Goal: Participate in discussion: Engage in conversation with other users on a specific topic

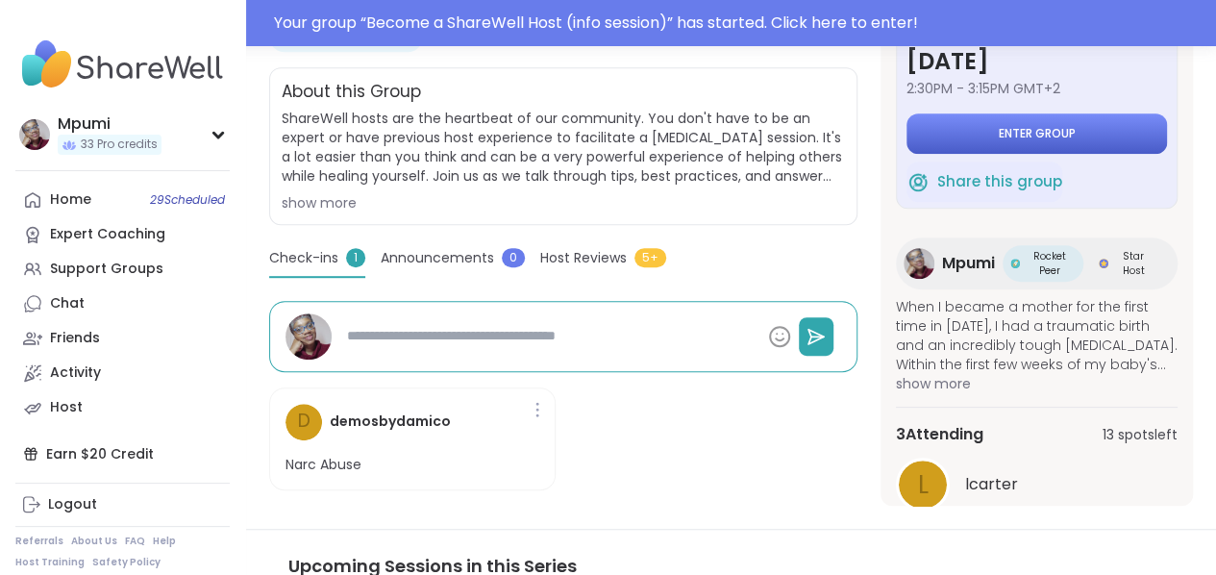
click at [1050, 129] on span "Enter group" at bounding box center [1037, 133] width 77 height 15
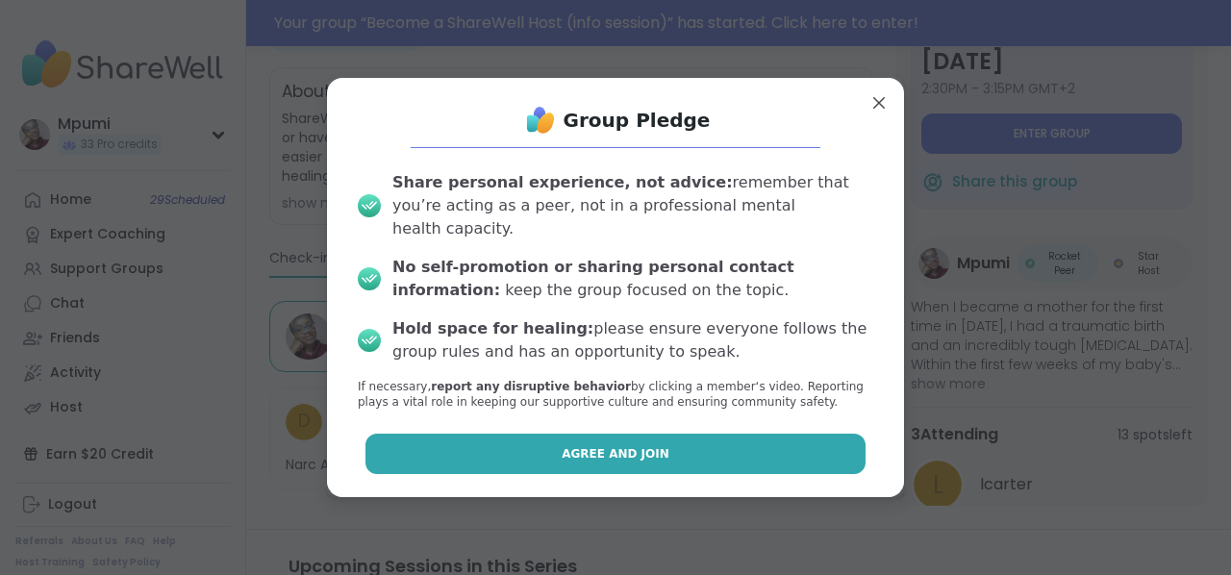
click at [664, 441] on button "Agree and Join" at bounding box center [615, 454] width 501 height 40
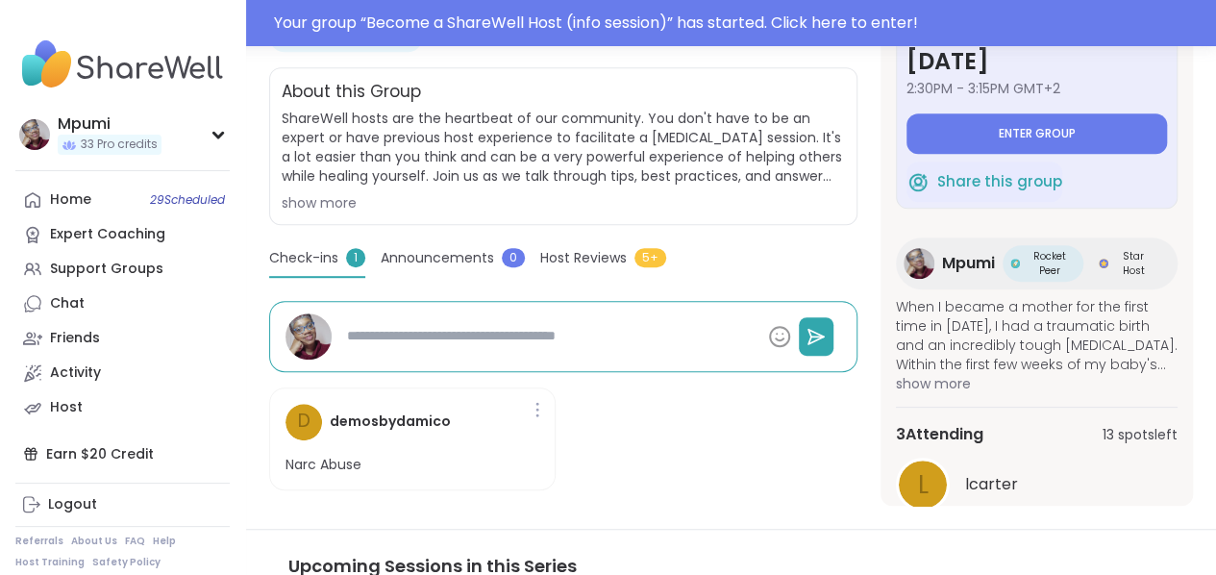
type textarea "*"
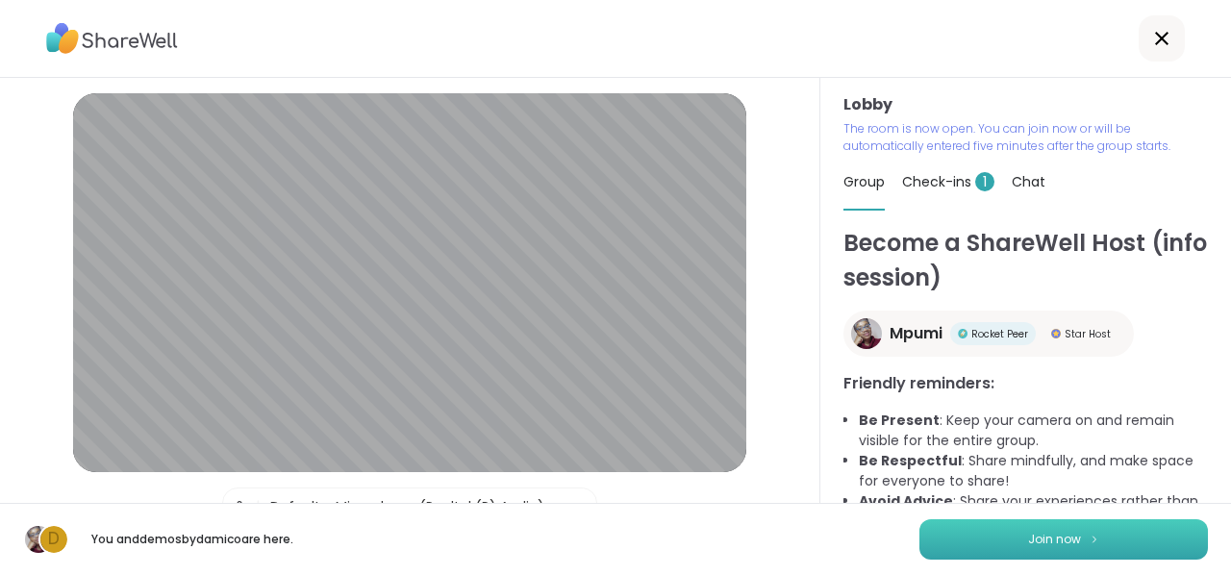
click at [1106, 528] on button "Join now" at bounding box center [1063, 539] width 288 height 40
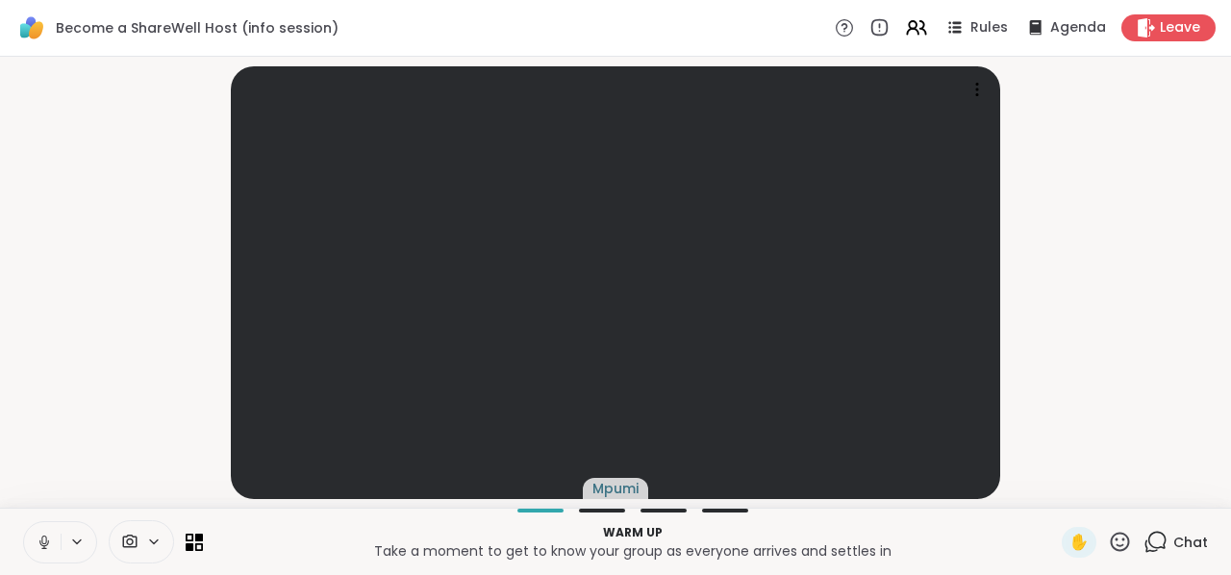
click at [77, 537] on icon at bounding box center [76, 542] width 15 height 16
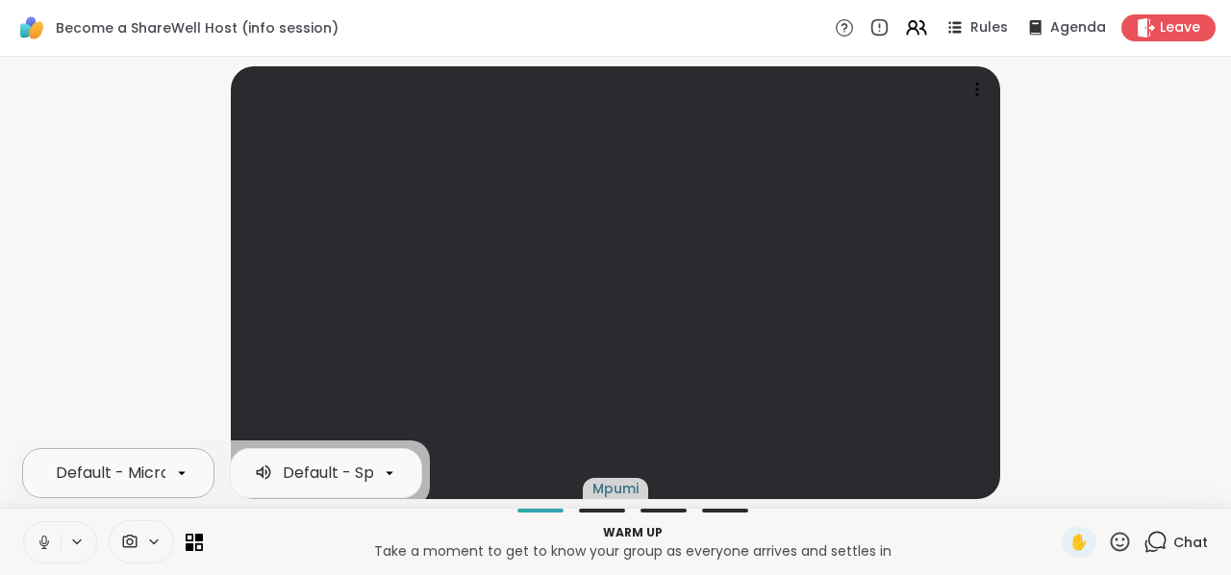
click at [185, 467] on icon at bounding box center [181, 472] width 17 height 17
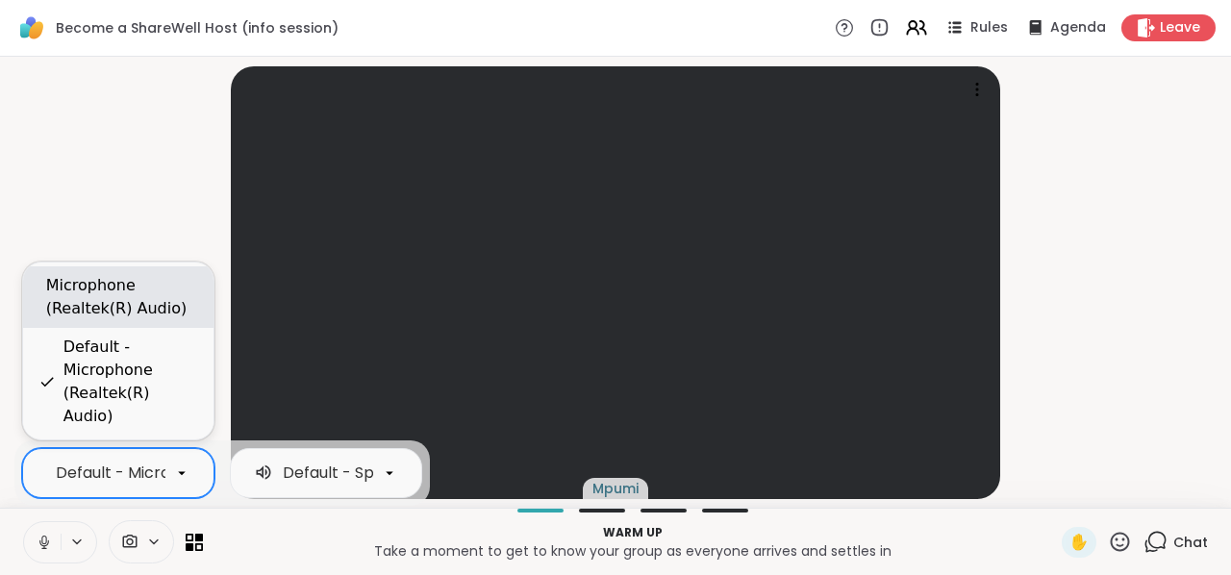
scroll to position [0, 168]
click at [153, 320] on div "Microphone (Realtek(R) Audio)" at bounding box center [122, 297] width 152 height 46
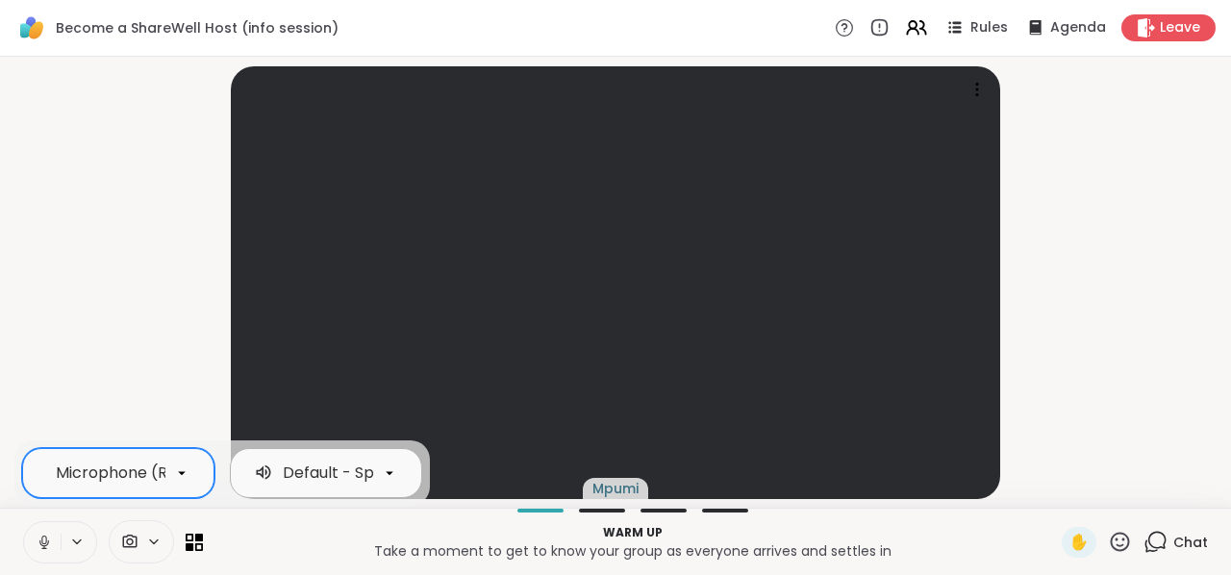
scroll to position [0, 273]
click at [386, 472] on icon at bounding box center [390, 473] width 8 height 4
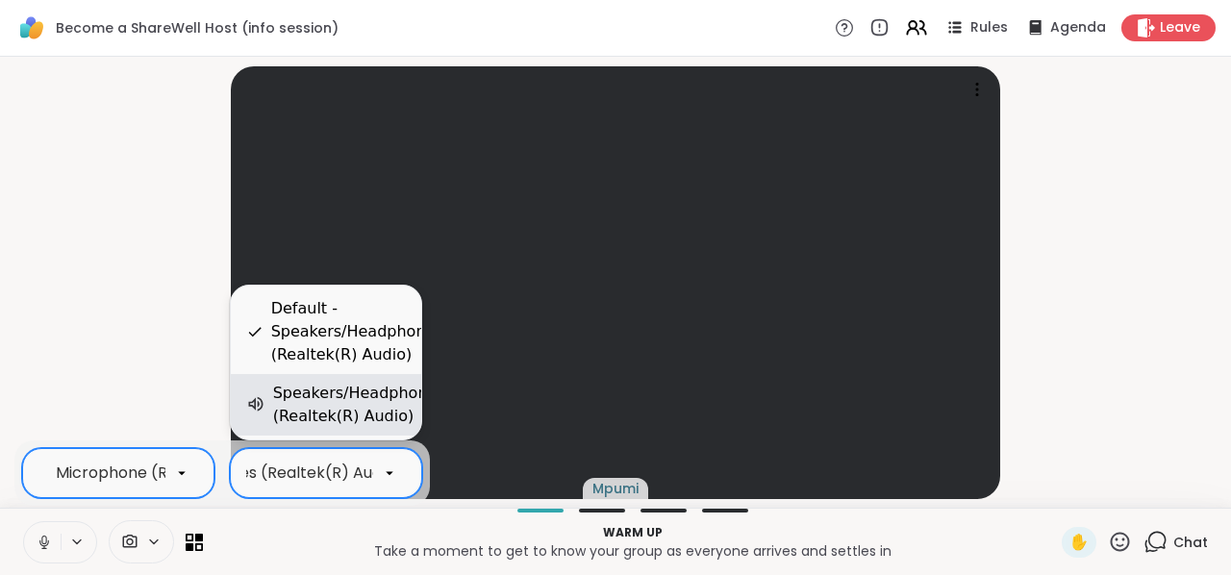
click at [364, 397] on div "Speakers/Headphones (Realtek(R) Audio)" at bounding box center [359, 405] width 172 height 46
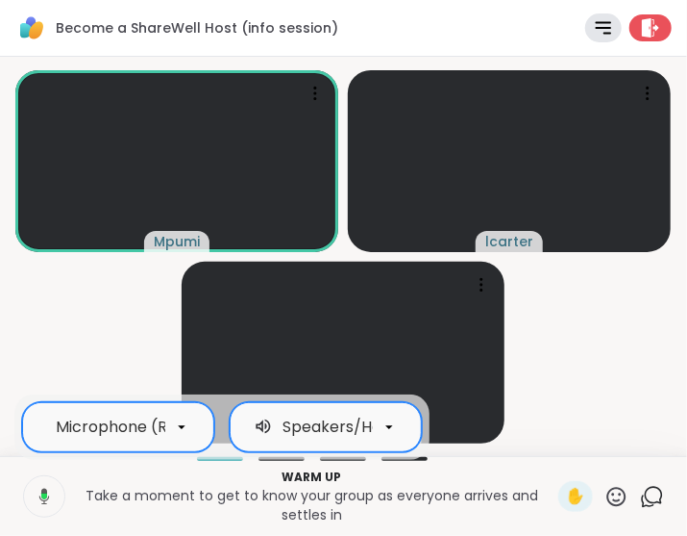
click at [556, 358] on video-player-container "Mpumi lcarter demosbydamico" at bounding box center [344, 256] width 664 height 384
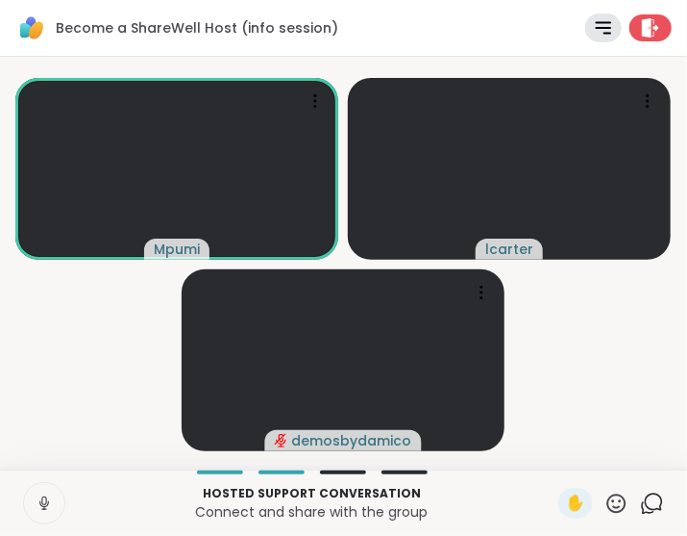
click at [640, 499] on icon at bounding box center [652, 503] width 24 height 24
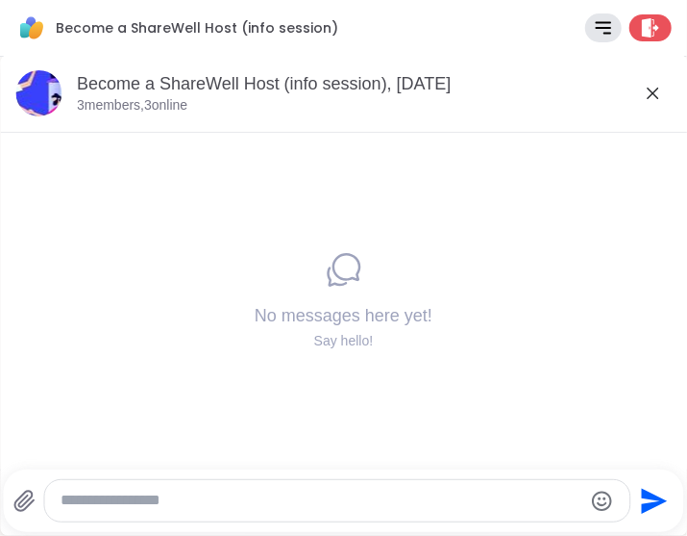
click at [130, 501] on textarea "Type your message" at bounding box center [322, 500] width 522 height 20
click at [652, 93] on icon at bounding box center [653, 93] width 12 height 12
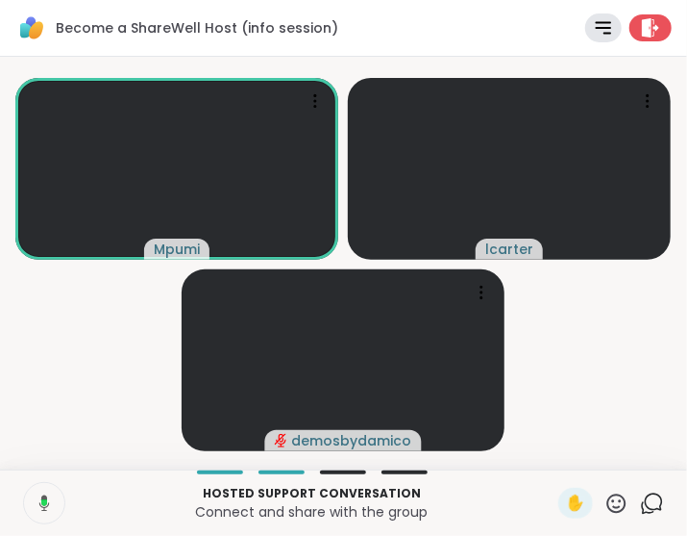
click at [605, 501] on icon at bounding box center [617, 503] width 24 height 24
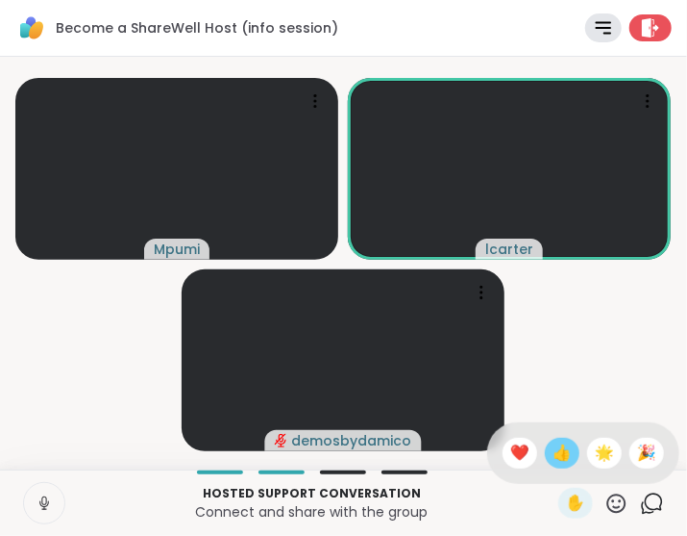
click at [553, 457] on span "👍" at bounding box center [562, 452] width 19 height 23
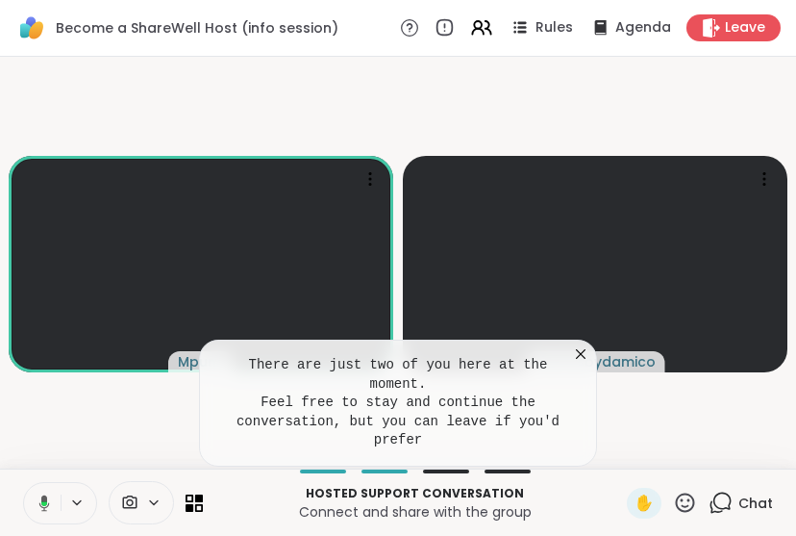
click at [584, 363] on icon at bounding box center [580, 353] width 19 height 19
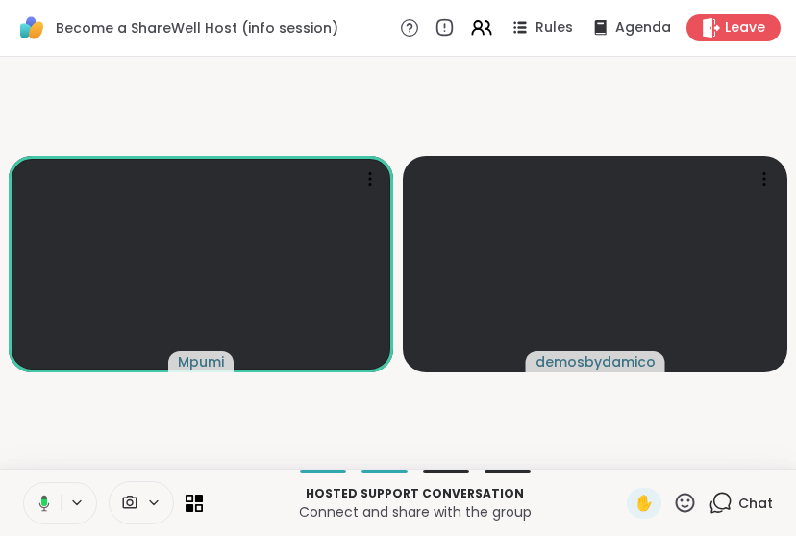
click at [563, 118] on video-player-container "Mpumi demosbydamico" at bounding box center [398, 262] width 773 height 396
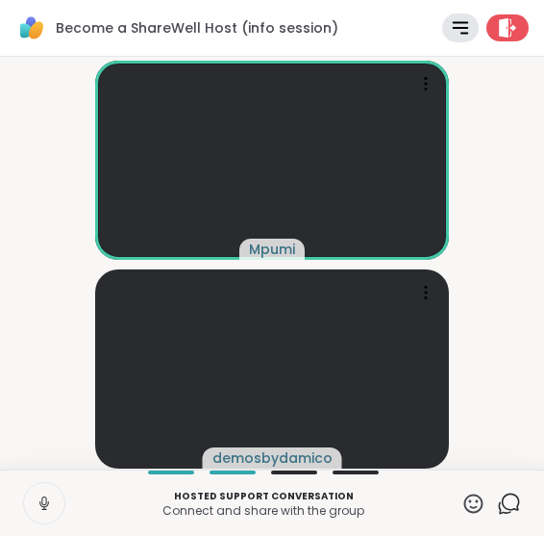
click at [497, 505] on icon at bounding box center [509, 503] width 24 height 24
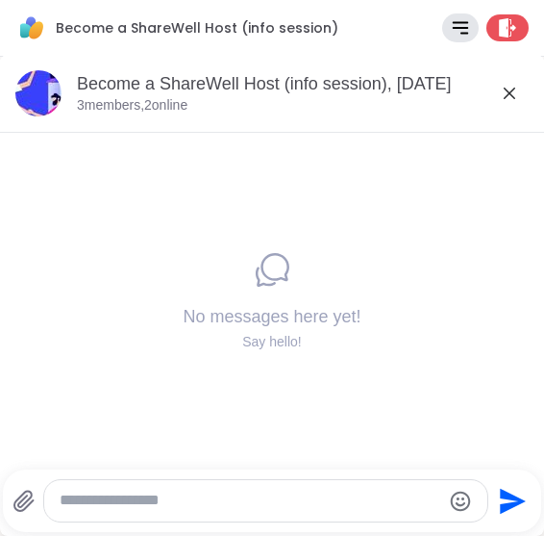
click at [213, 503] on textarea "Type your message" at bounding box center [250, 500] width 381 height 20
paste textarea "**********"
type textarea "**********"
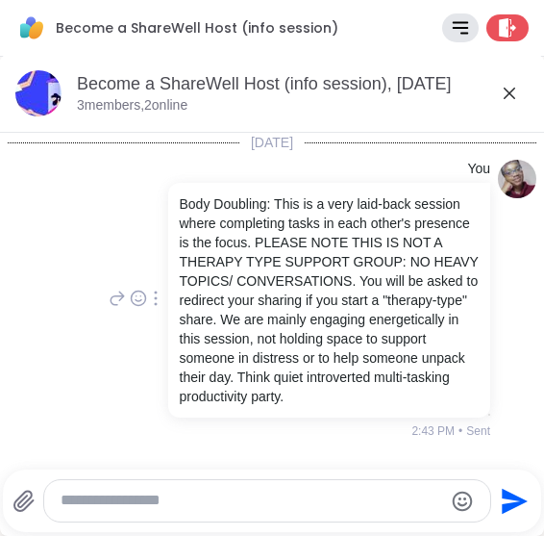
scroll to position [26, 0]
click at [508, 93] on icon at bounding box center [509, 93] width 23 height 23
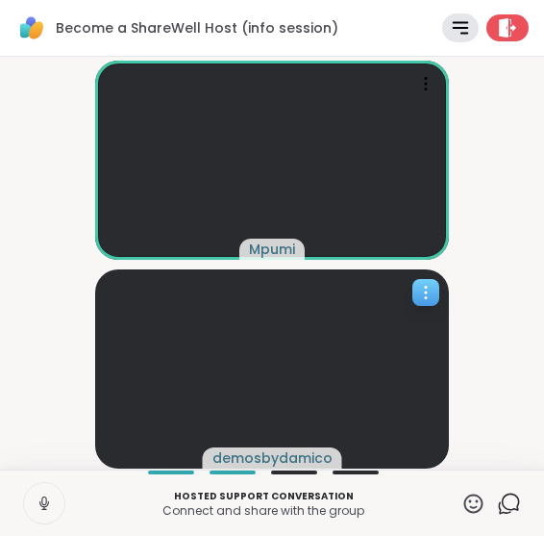
click at [427, 280] on div at bounding box center [425, 292] width 27 height 27
click at [521, 288] on video-player-container "Mpumi demosbydamico" at bounding box center [272, 262] width 521 height 397
click at [426, 298] on icon at bounding box center [426, 298] width 2 height 2
click at [488, 280] on video-player-container "Mpumi demosbydamico" at bounding box center [272, 262] width 521 height 397
click at [497, 503] on icon at bounding box center [509, 503] width 24 height 24
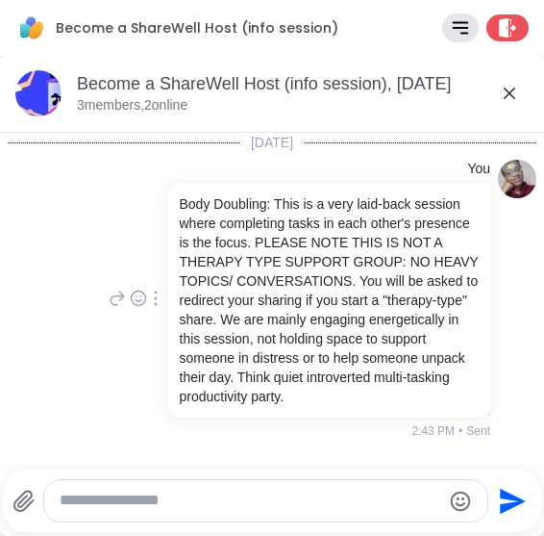
click at [213, 507] on textarea "Type your message" at bounding box center [250, 500] width 381 height 20
paste textarea "**********"
type textarea "**********"
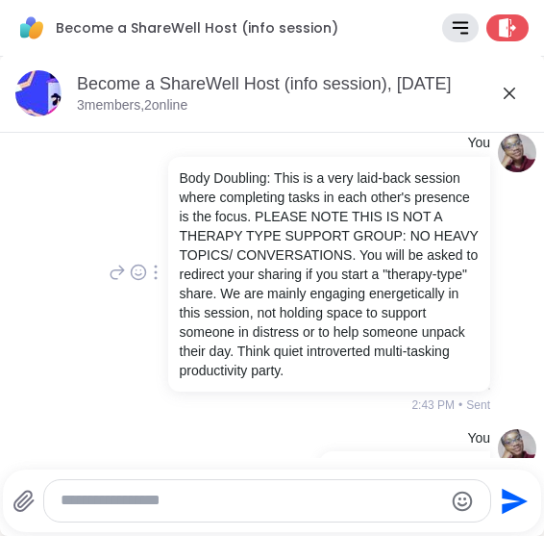
scroll to position [147, 0]
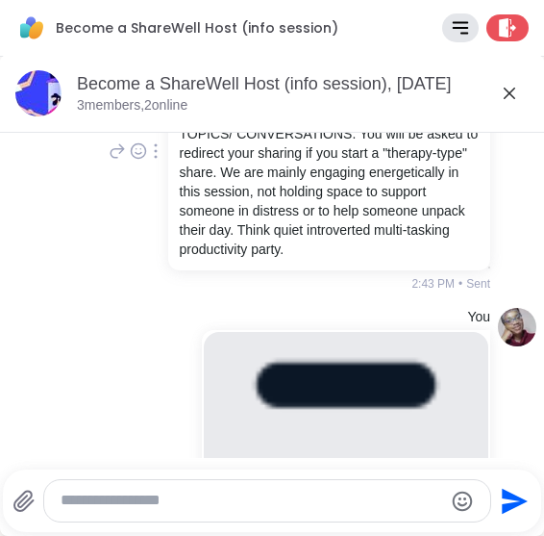
click at [506, 99] on icon at bounding box center [509, 93] width 23 height 23
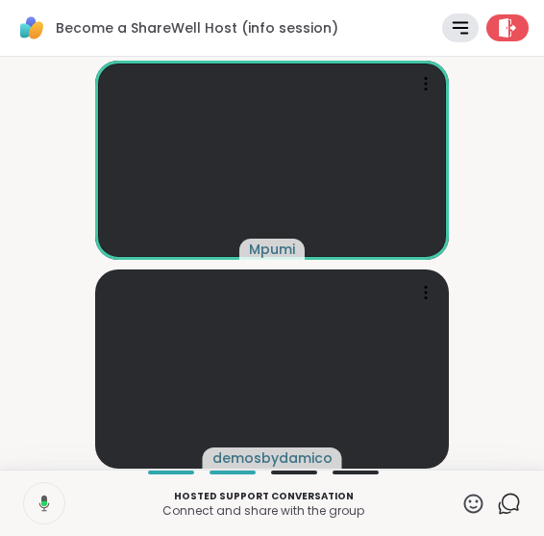
click at [500, 501] on icon at bounding box center [509, 503] width 24 height 24
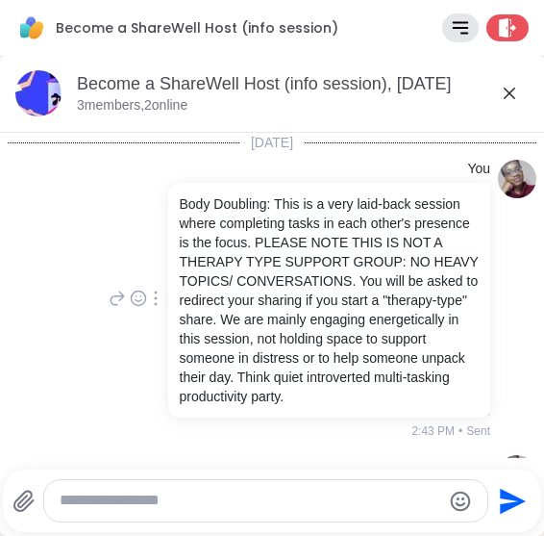
scroll to position [481, 0]
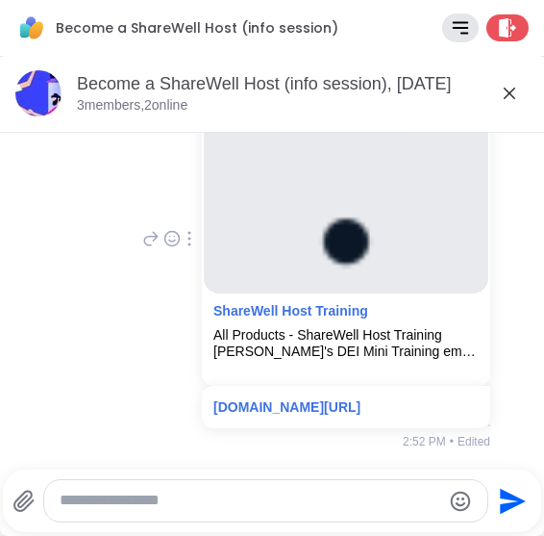
click at [263, 511] on div at bounding box center [265, 500] width 443 height 41
click at [233, 496] on textarea "Type your message" at bounding box center [250, 500] width 381 height 20
paste textarea "**********"
type textarea "**********"
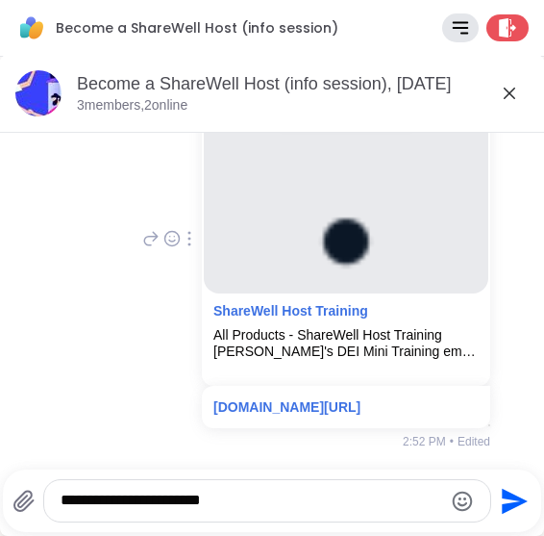
click at [511, 494] on icon "Send" at bounding box center [516, 500] width 26 height 26
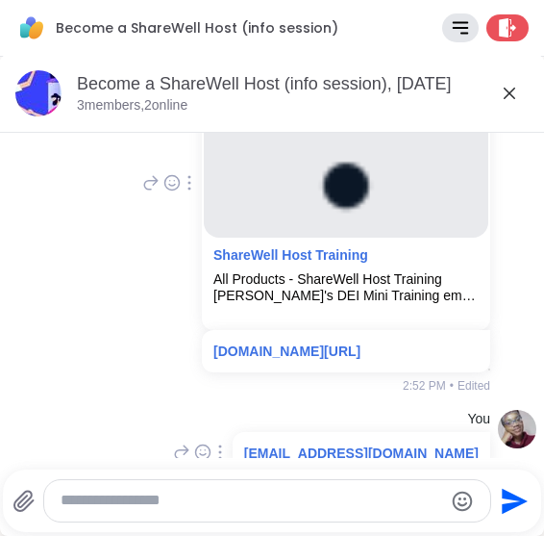
scroll to position [583, 0]
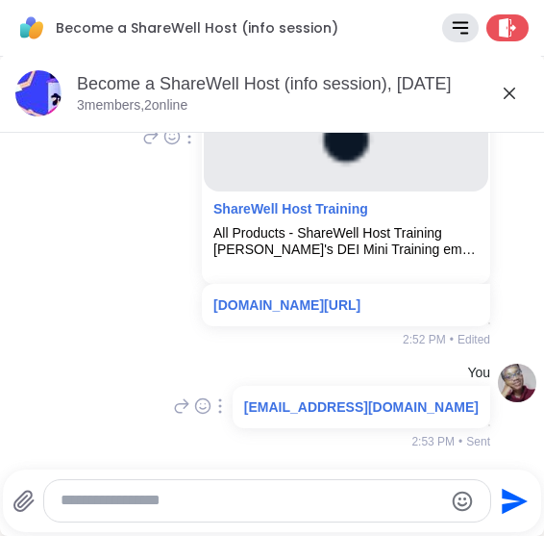
click at [506, 91] on icon at bounding box center [510, 93] width 12 height 12
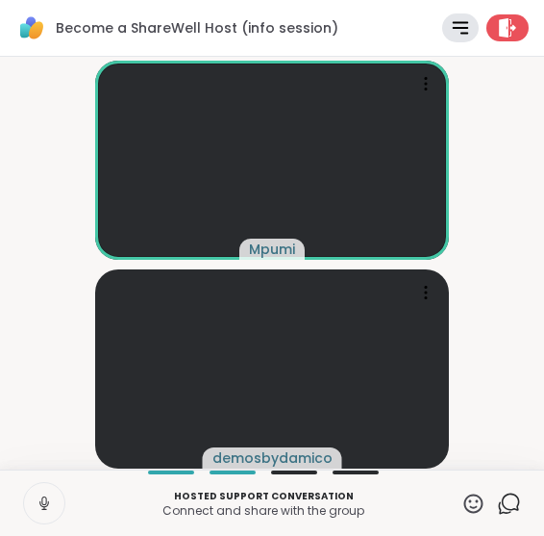
click at [486, 519] on div "Hosted support conversation Connect and share with the group ✋ Chat" at bounding box center [272, 502] width 544 height 66
click at [497, 507] on icon at bounding box center [509, 503] width 24 height 24
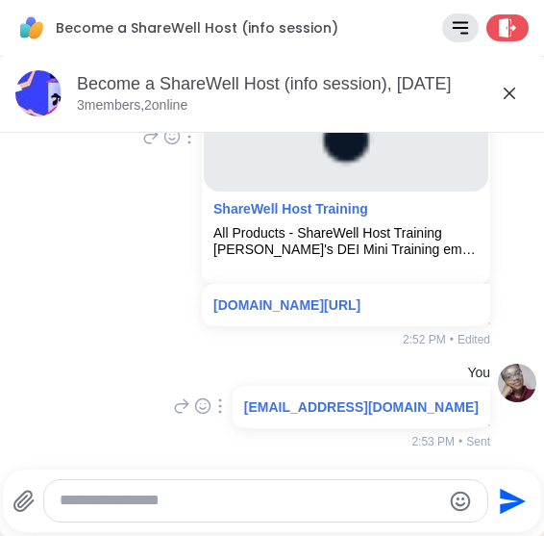
click at [314, 499] on textarea "Type your message" at bounding box center [250, 500] width 381 height 20
paste textarea "**********"
type textarea "**********"
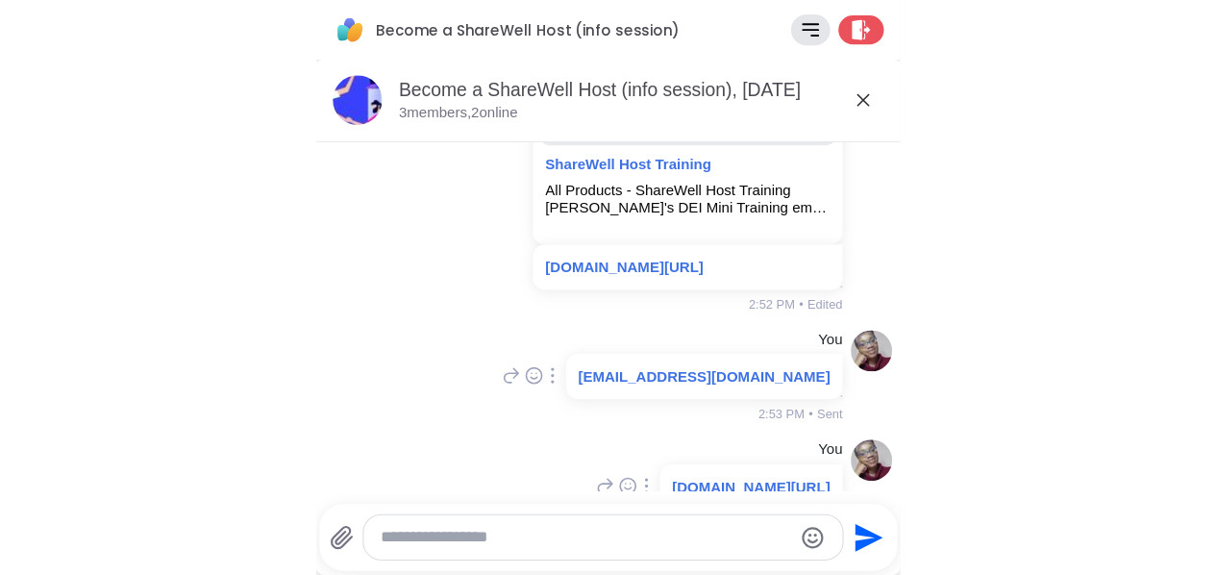
scroll to position [704, 0]
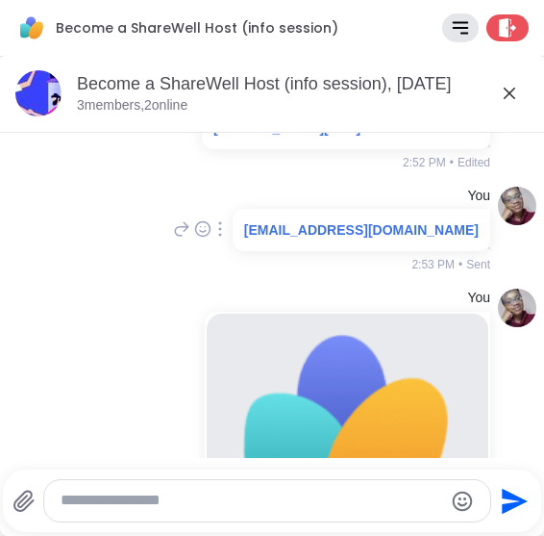
click at [508, 101] on icon at bounding box center [509, 93] width 23 height 23
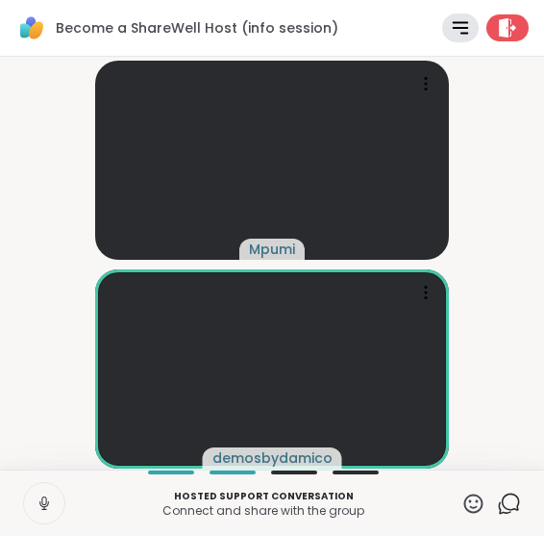
click at [489, 228] on video-player-container "Mpumi demosbydamico" at bounding box center [272, 262] width 521 height 397
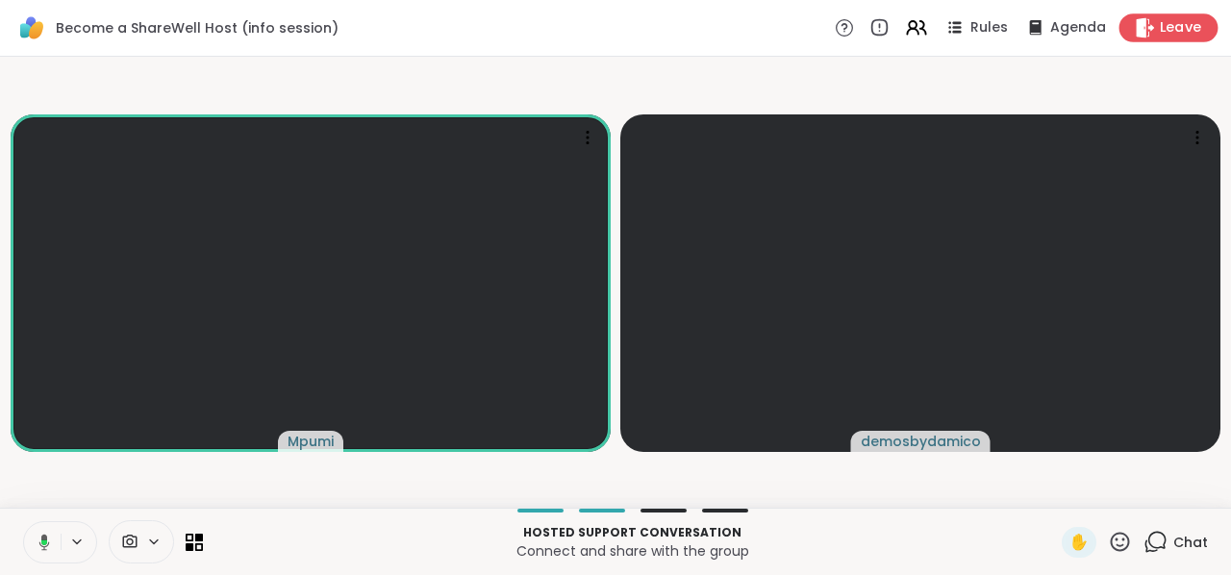
click at [1171, 22] on span "Leave" at bounding box center [1180, 28] width 42 height 20
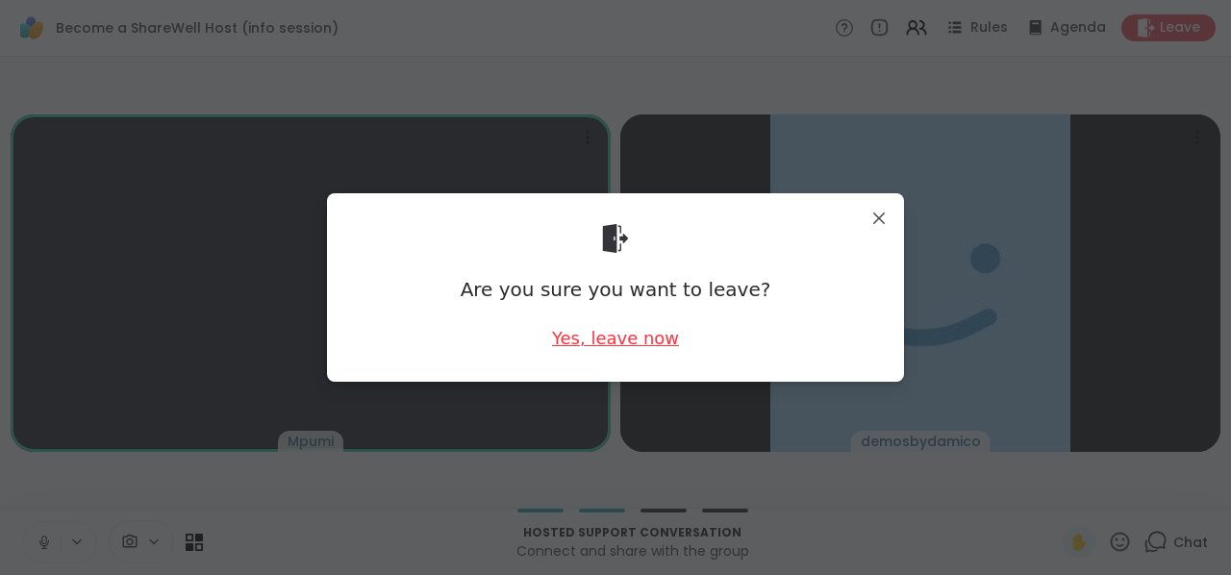
click at [668, 336] on div "Yes, leave now" at bounding box center [615, 338] width 127 height 24
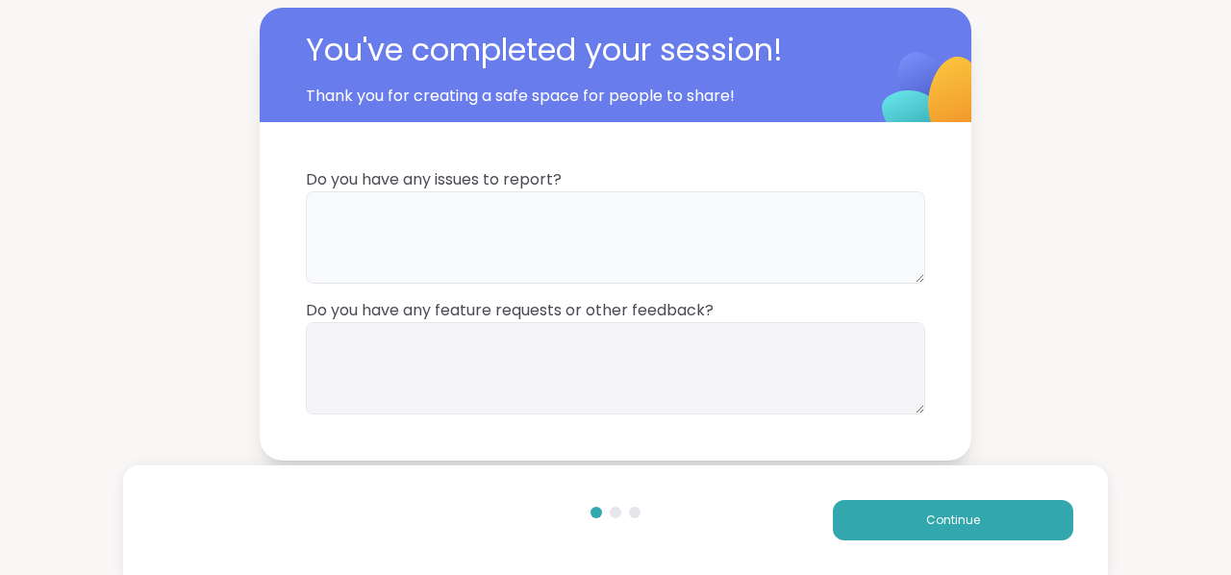
click at [458, 227] on textarea at bounding box center [615, 237] width 619 height 92
type textarea "**"
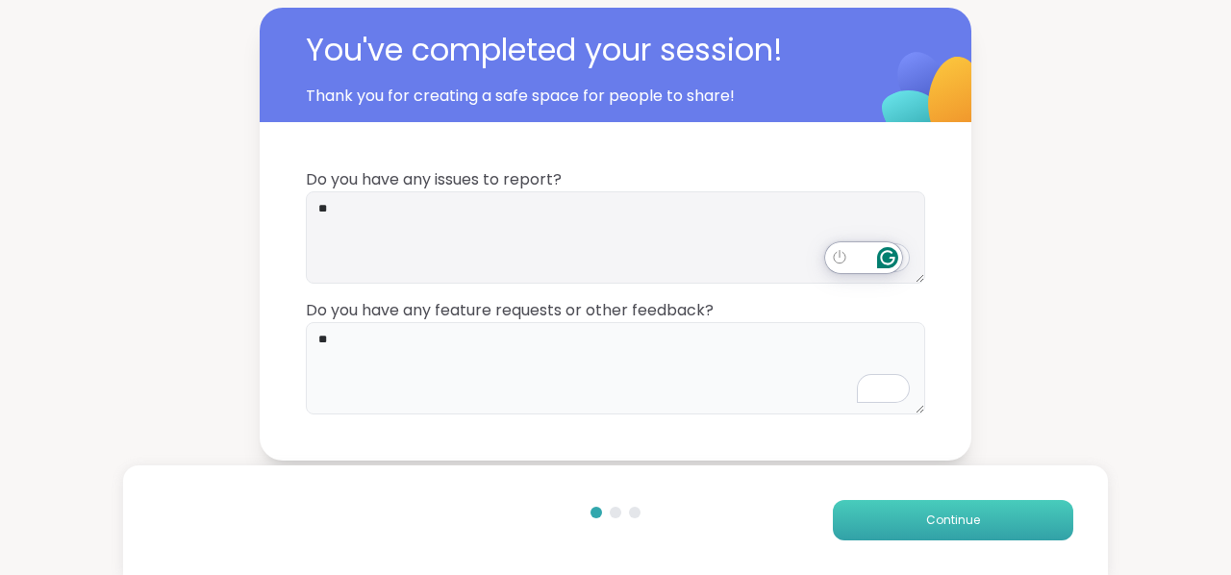
type textarea "**"
click at [935, 512] on span "Continue" at bounding box center [953, 519] width 54 height 17
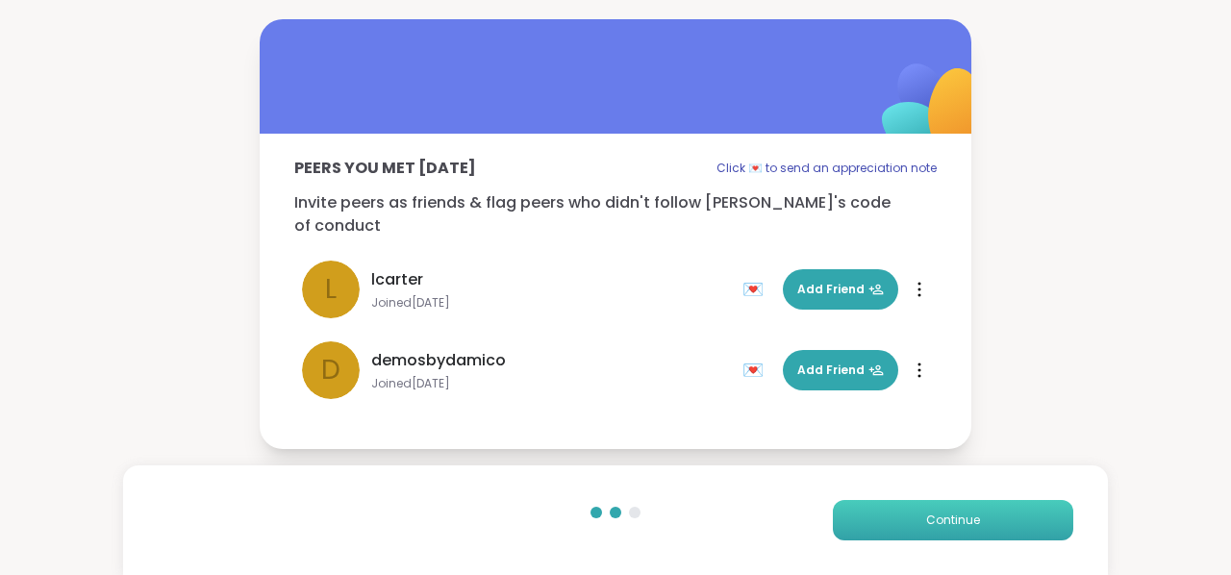
click at [990, 508] on button "Continue" at bounding box center [953, 520] width 240 height 40
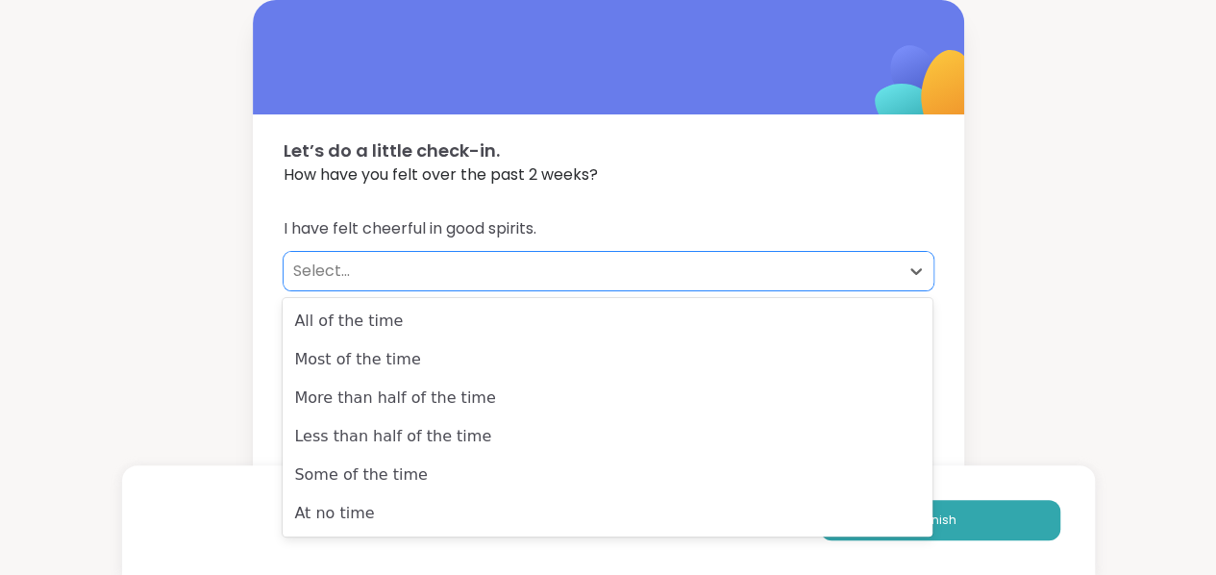
click at [321, 276] on div "Select..." at bounding box center [591, 271] width 596 height 23
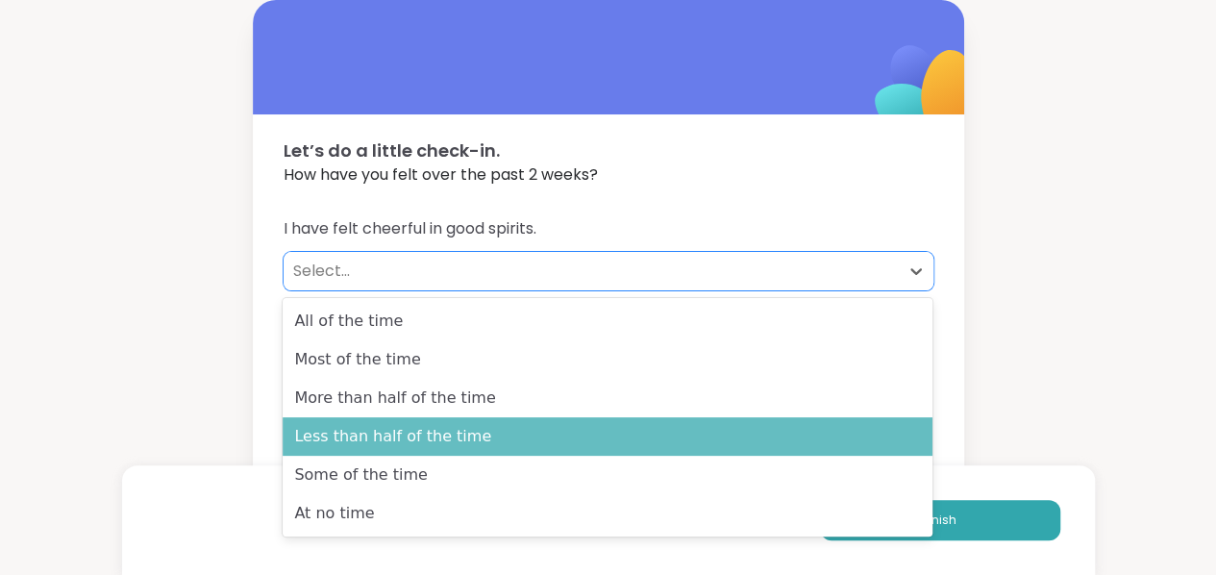
click at [336, 440] on div "Less than half of the time" at bounding box center [608, 436] width 650 height 38
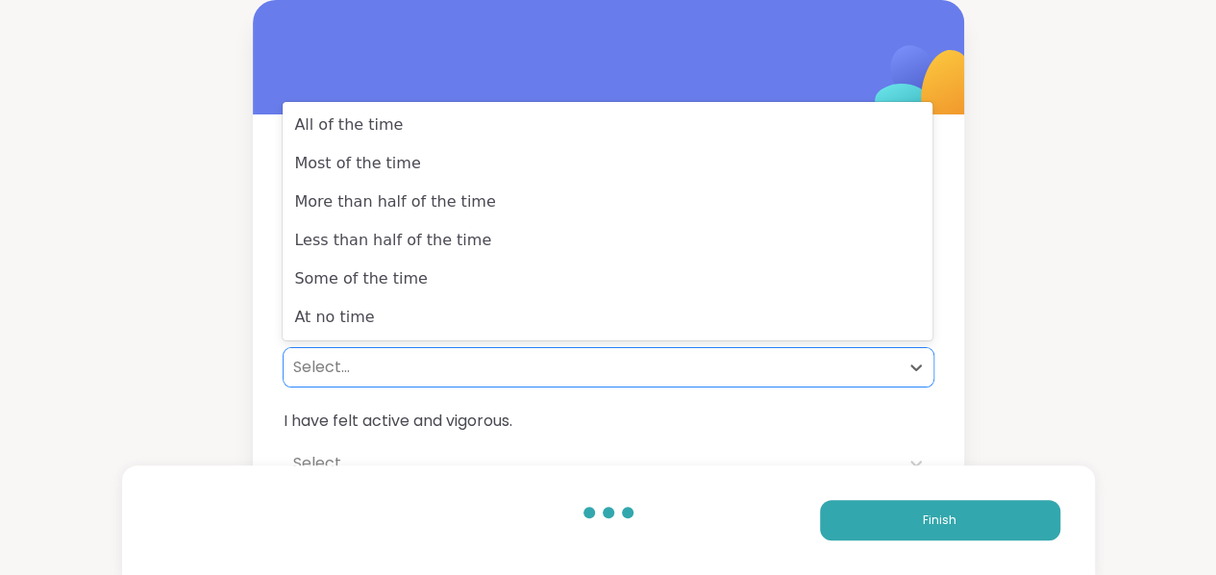
click at [317, 373] on div "Select..." at bounding box center [591, 367] width 596 height 23
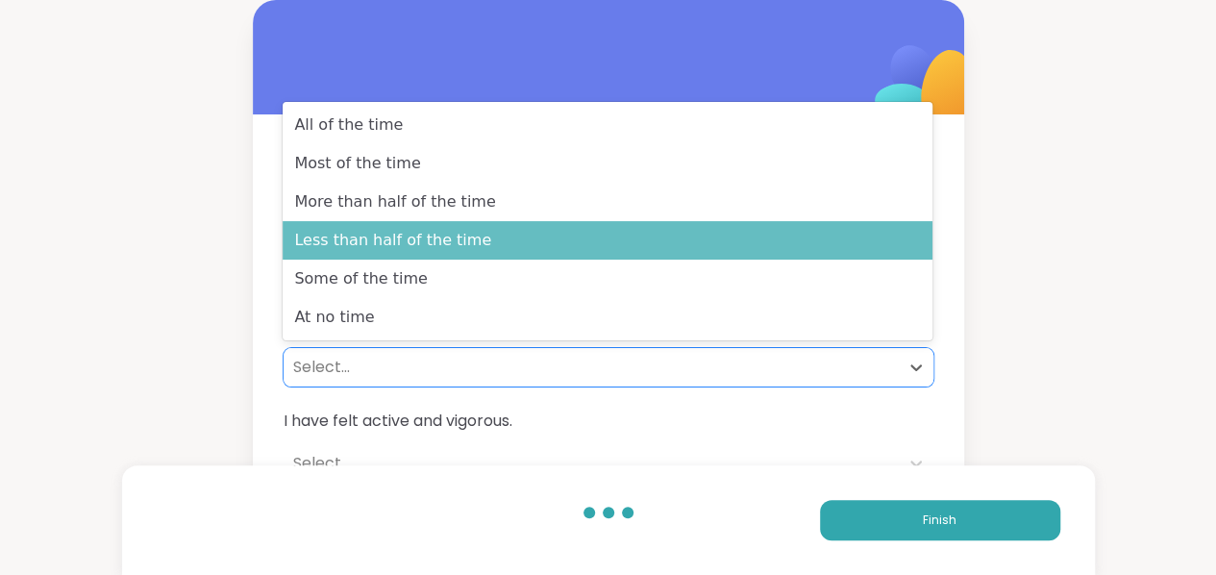
click at [359, 247] on div "Less than half of the time" at bounding box center [608, 240] width 650 height 38
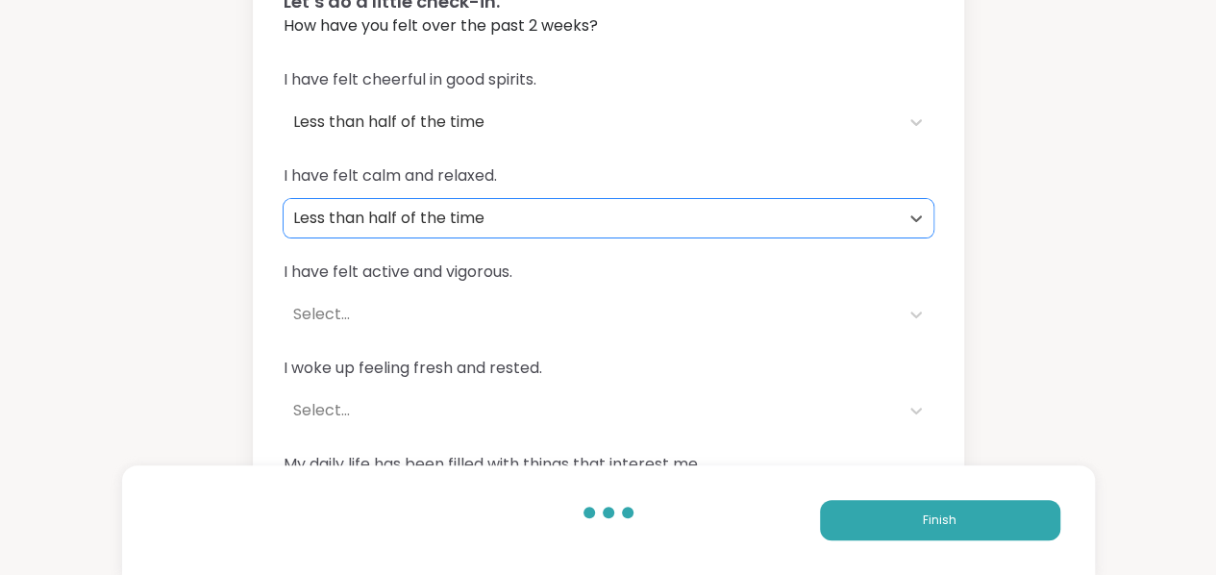
scroll to position [163, 0]
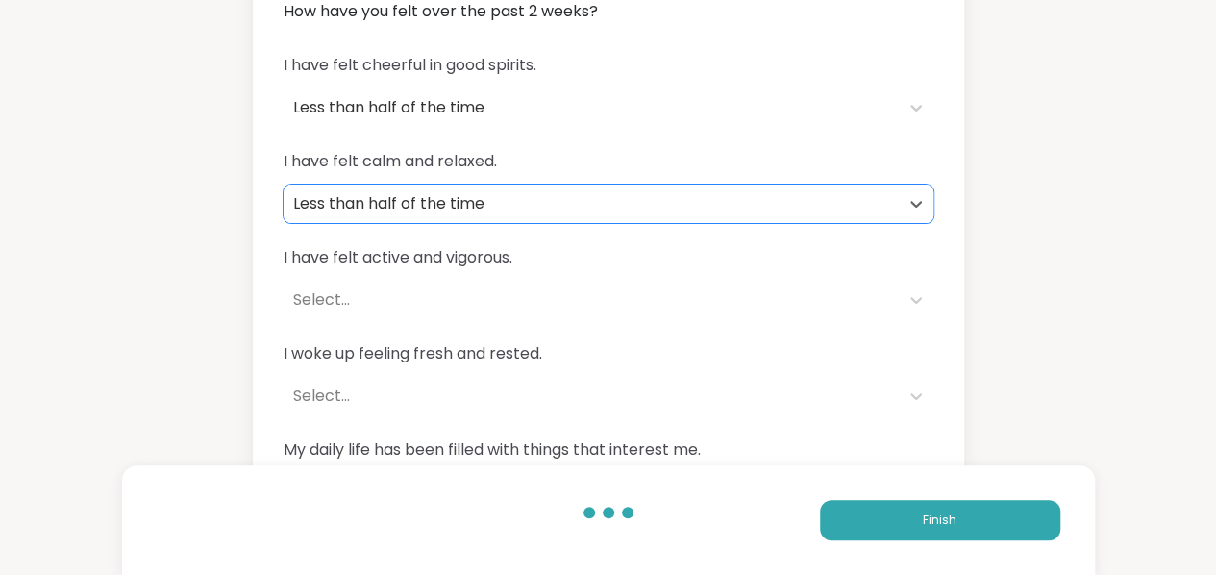
click at [337, 302] on div "Select..." at bounding box center [591, 299] width 596 height 23
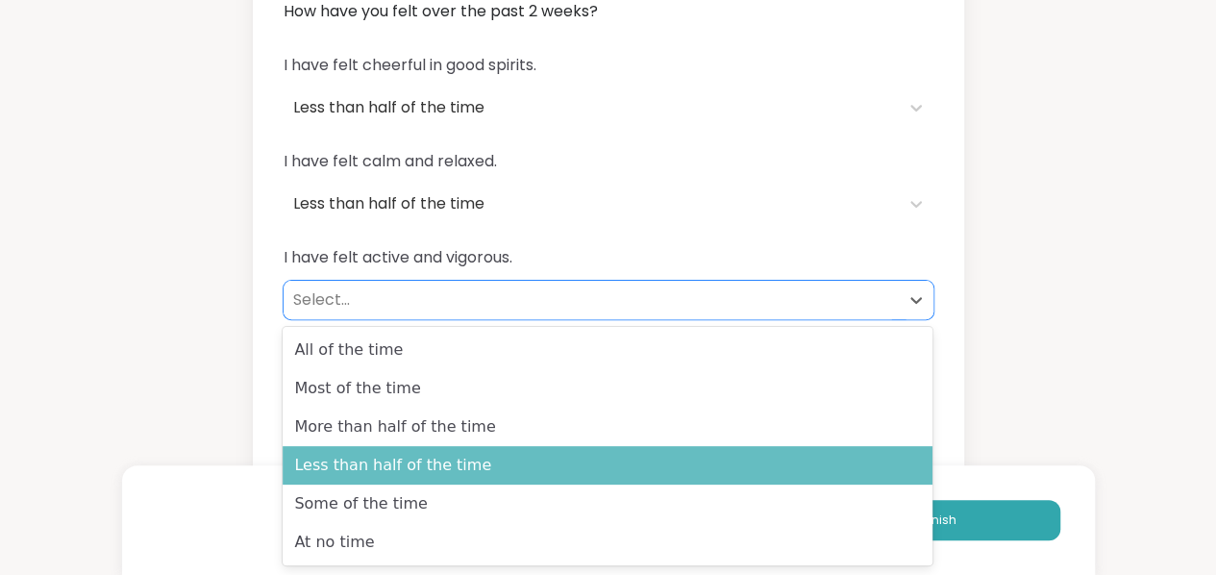
click at [353, 462] on div "Less than half of the time" at bounding box center [608, 465] width 650 height 38
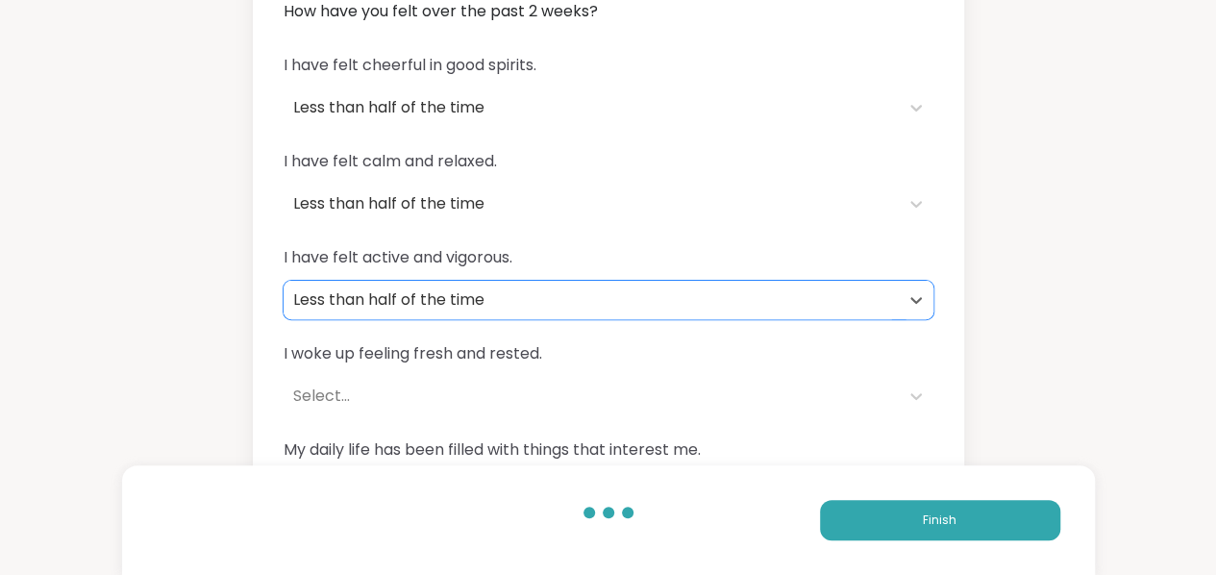
scroll to position [231, 0]
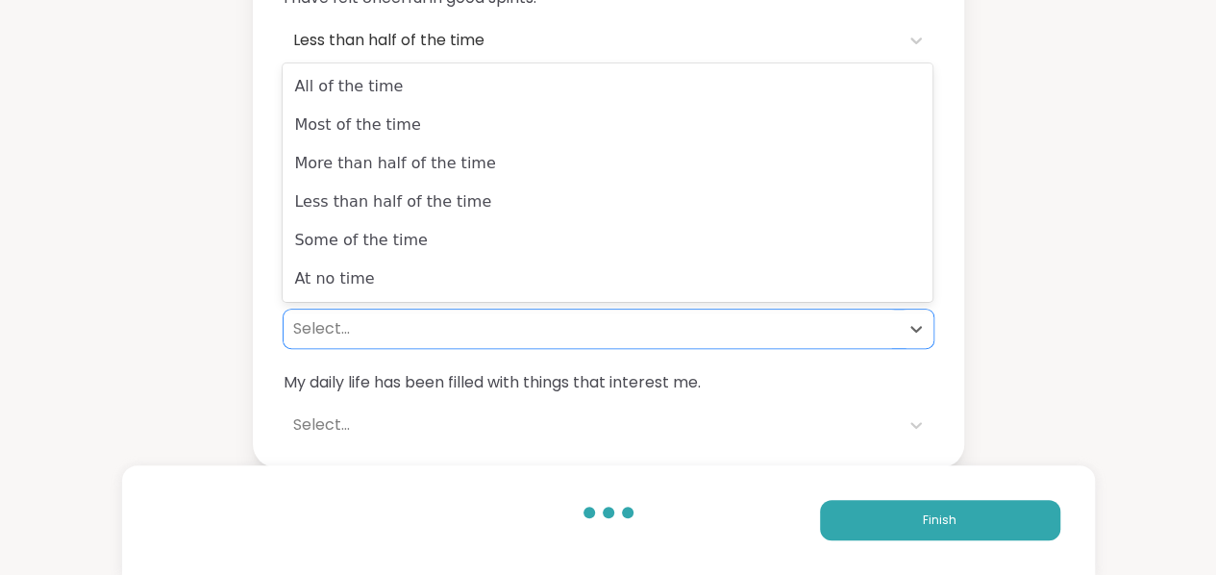
click at [310, 326] on div "Select..." at bounding box center [591, 328] width 596 height 23
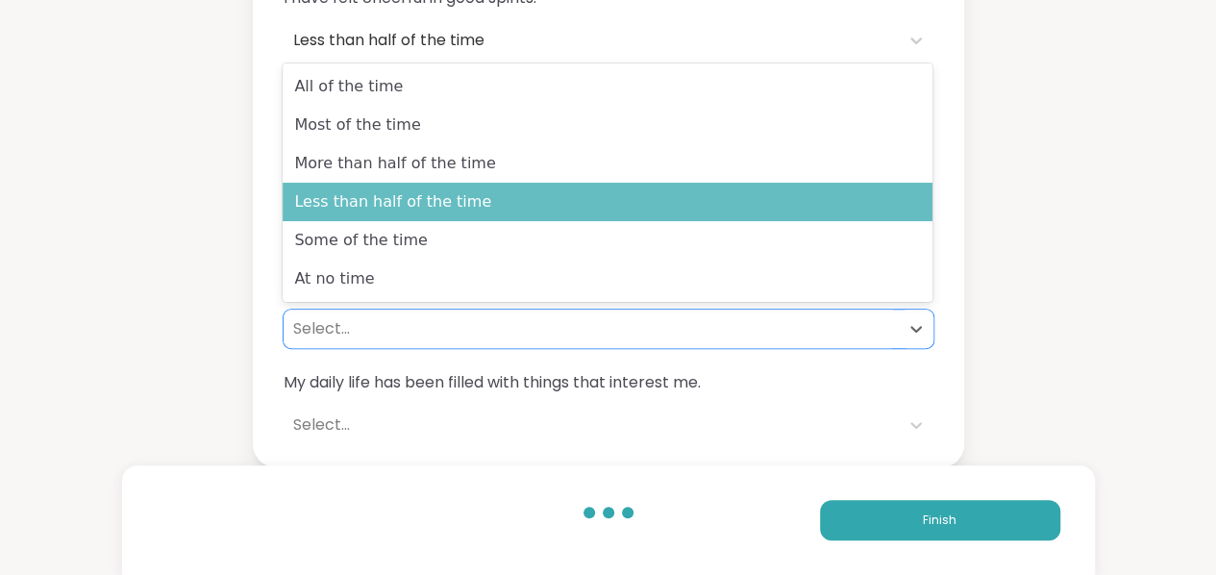
click at [378, 209] on div "Less than half of the time" at bounding box center [608, 202] width 650 height 38
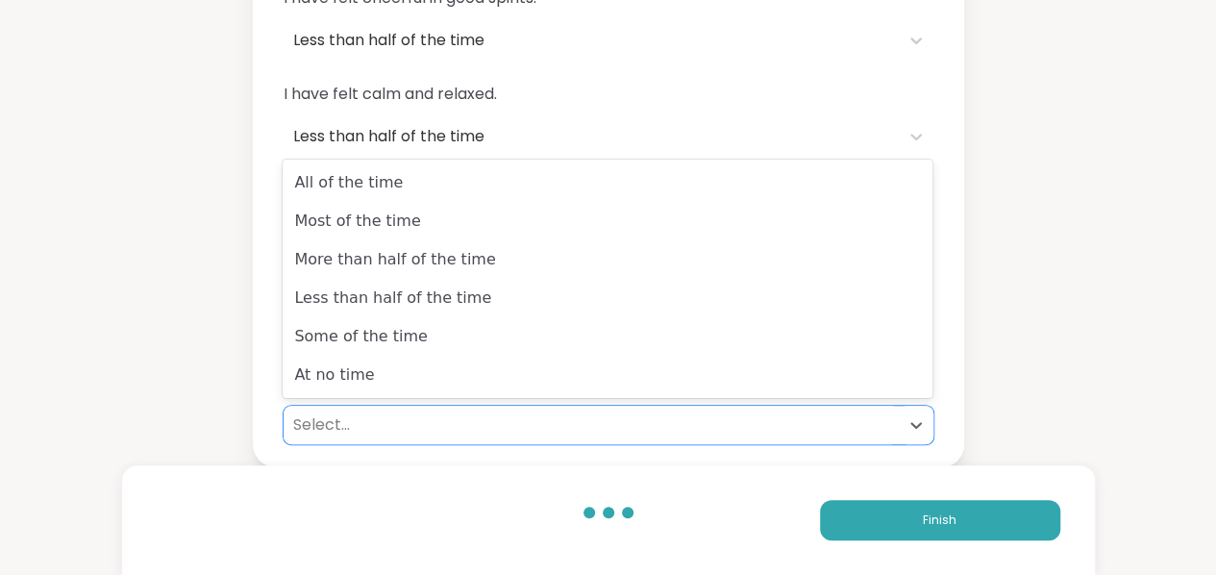
click at [327, 430] on div "Select..." at bounding box center [591, 424] width 596 height 23
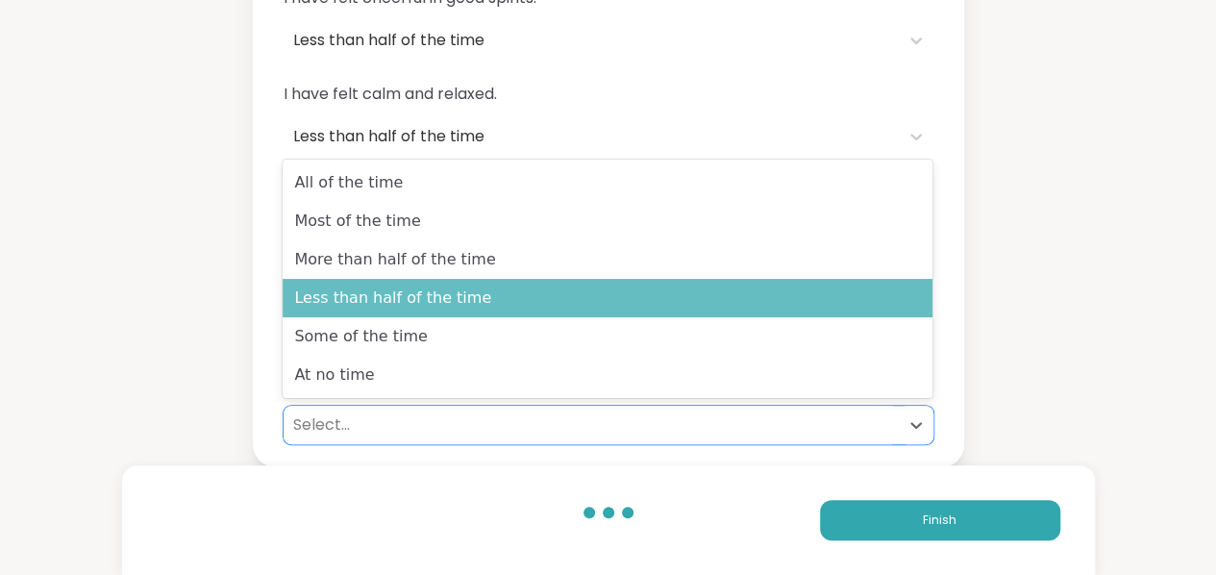
click at [373, 299] on div "Less than half of the time" at bounding box center [608, 298] width 650 height 38
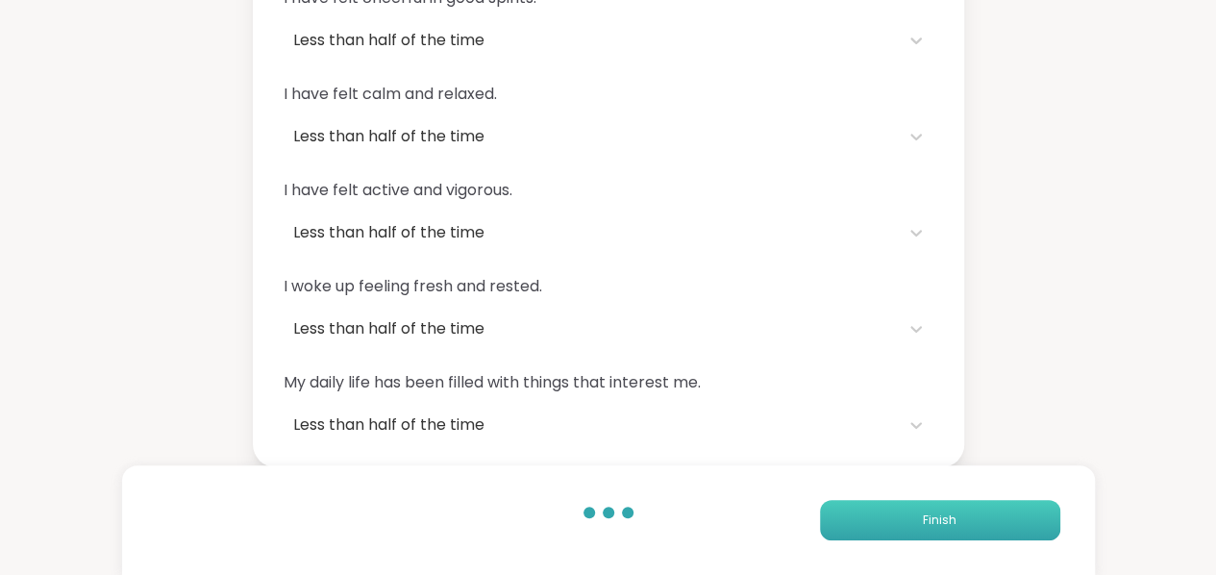
click at [957, 521] on button "Finish" at bounding box center [940, 520] width 240 height 40
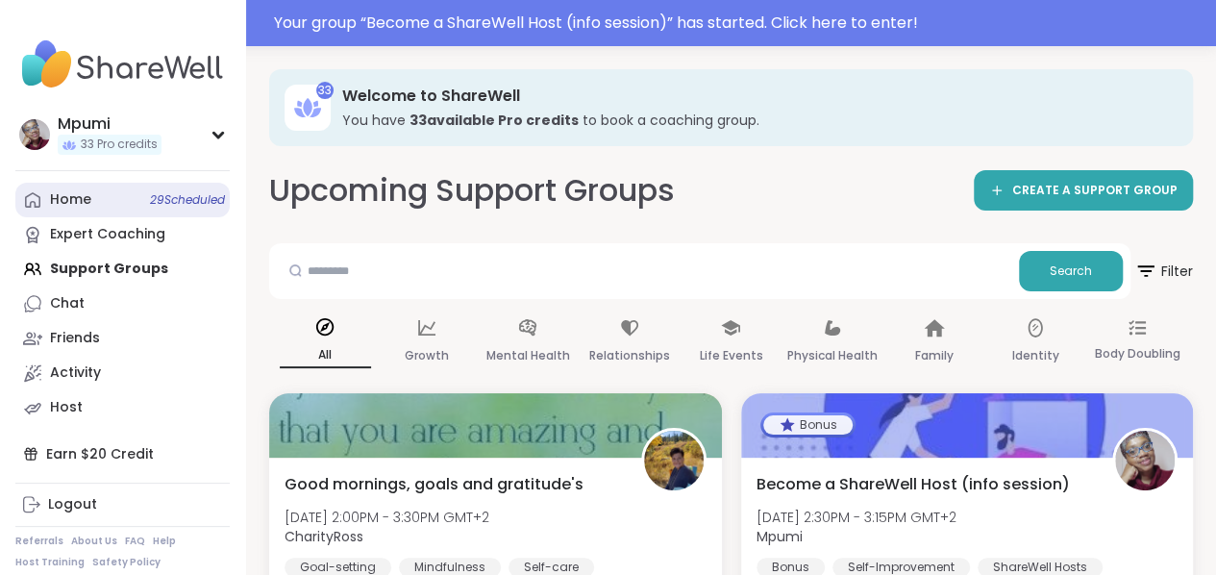
click at [90, 198] on link "Home 29 Scheduled" at bounding box center [122, 200] width 214 height 35
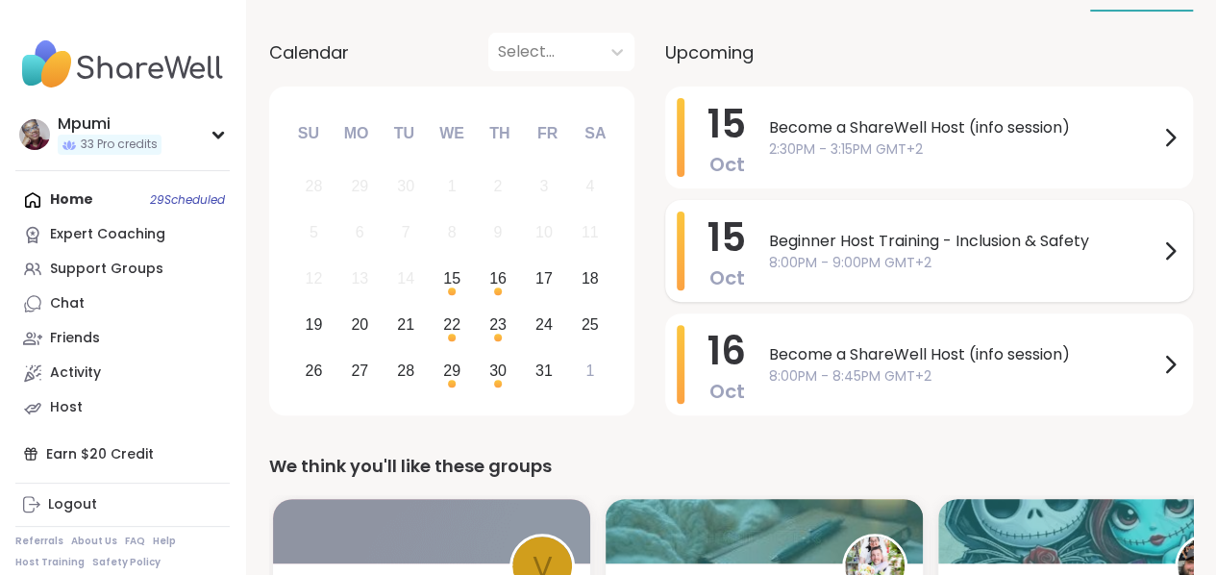
scroll to position [144, 0]
